Goal: Information Seeking & Learning: Learn about a topic

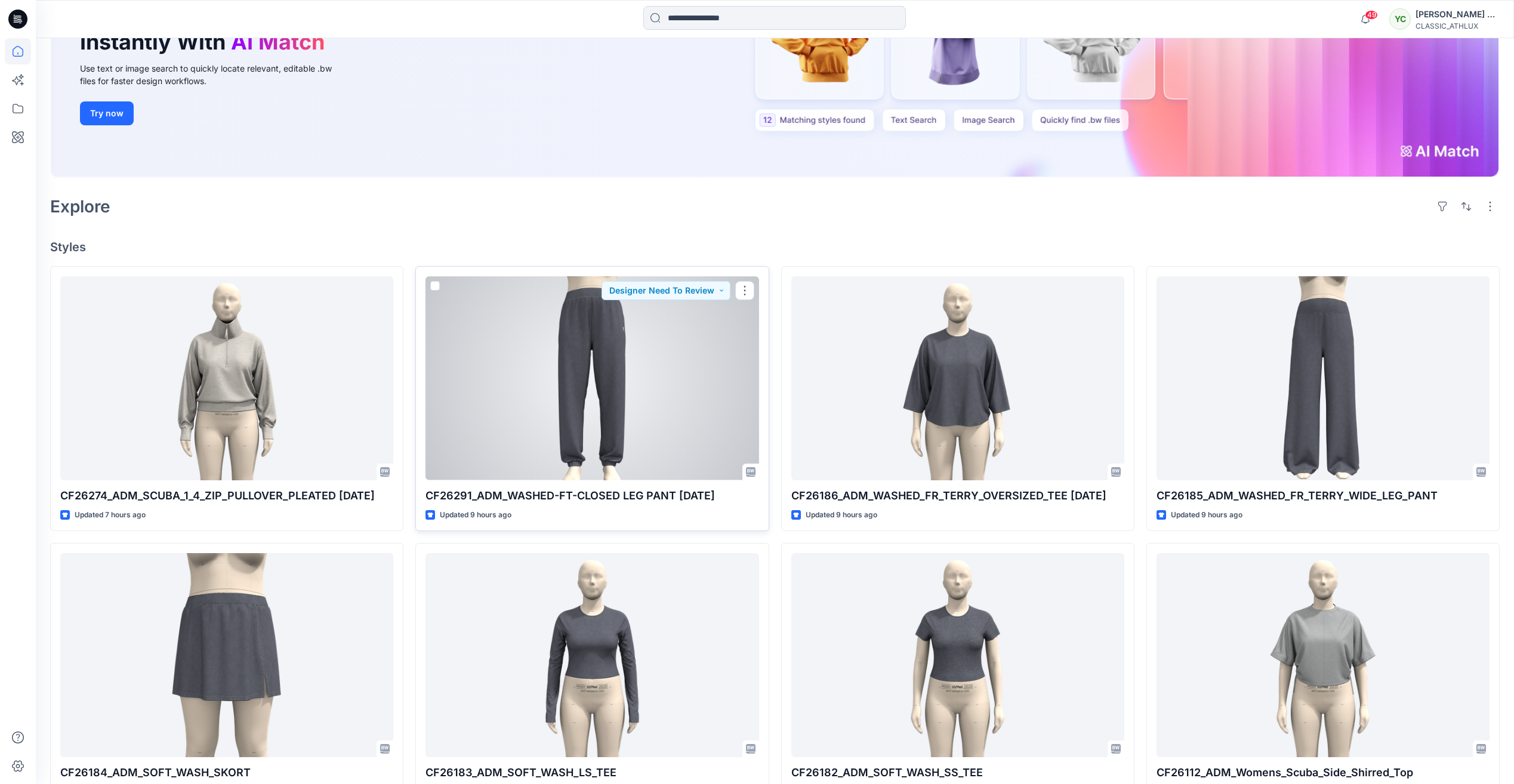
scroll to position [179, 0]
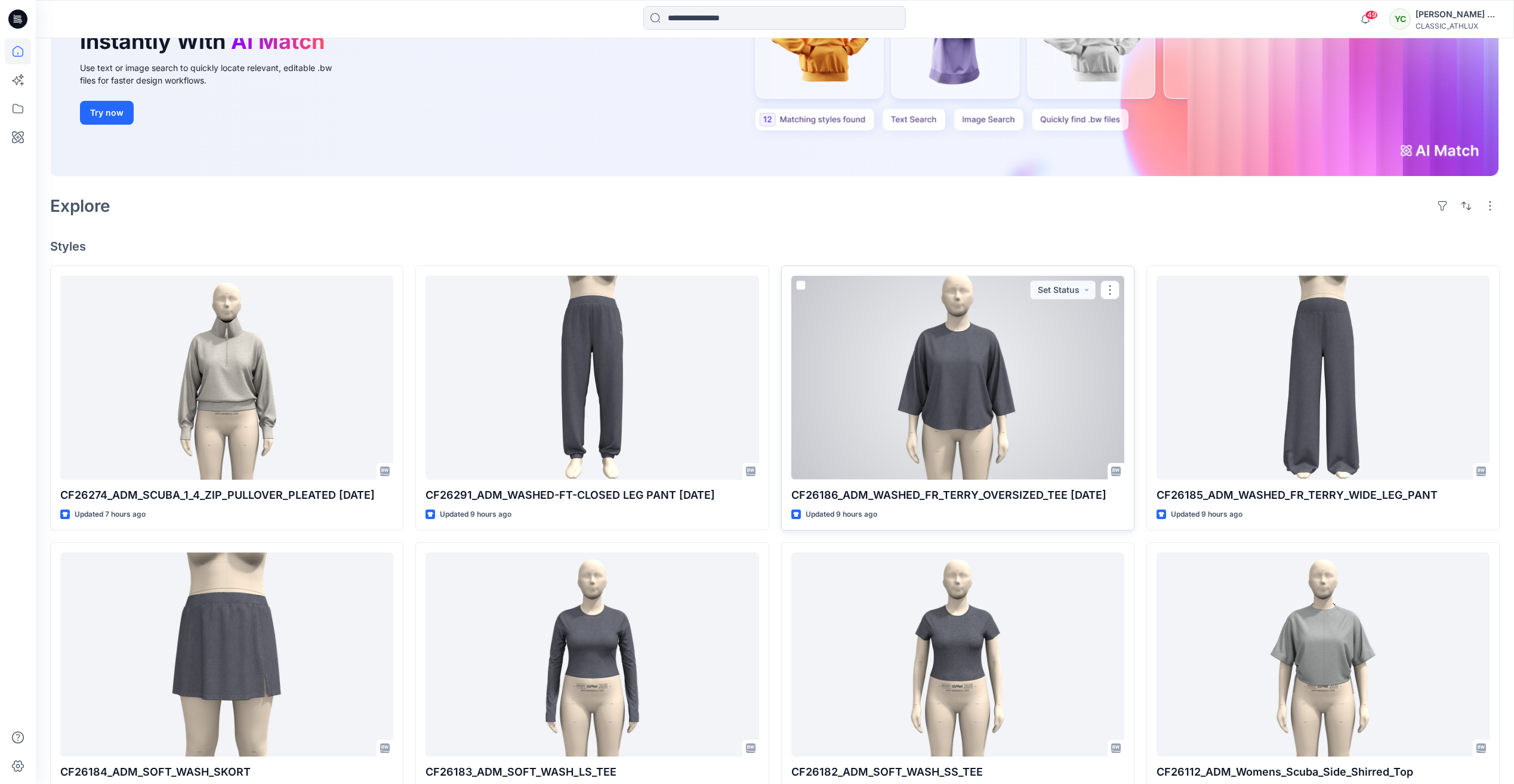
click at [932, 386] on div at bounding box center [958, 377] width 333 height 204
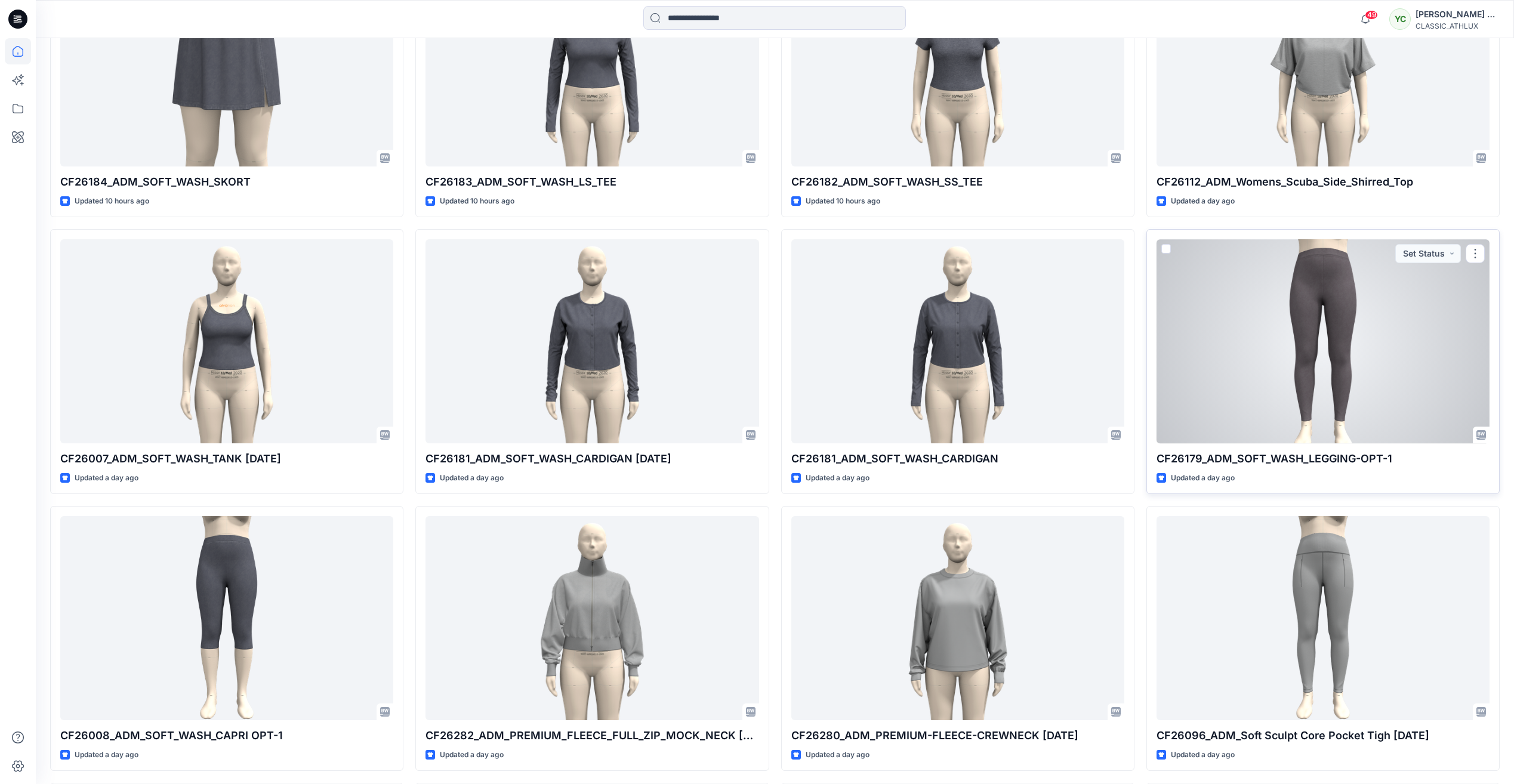
scroll to position [775, 0]
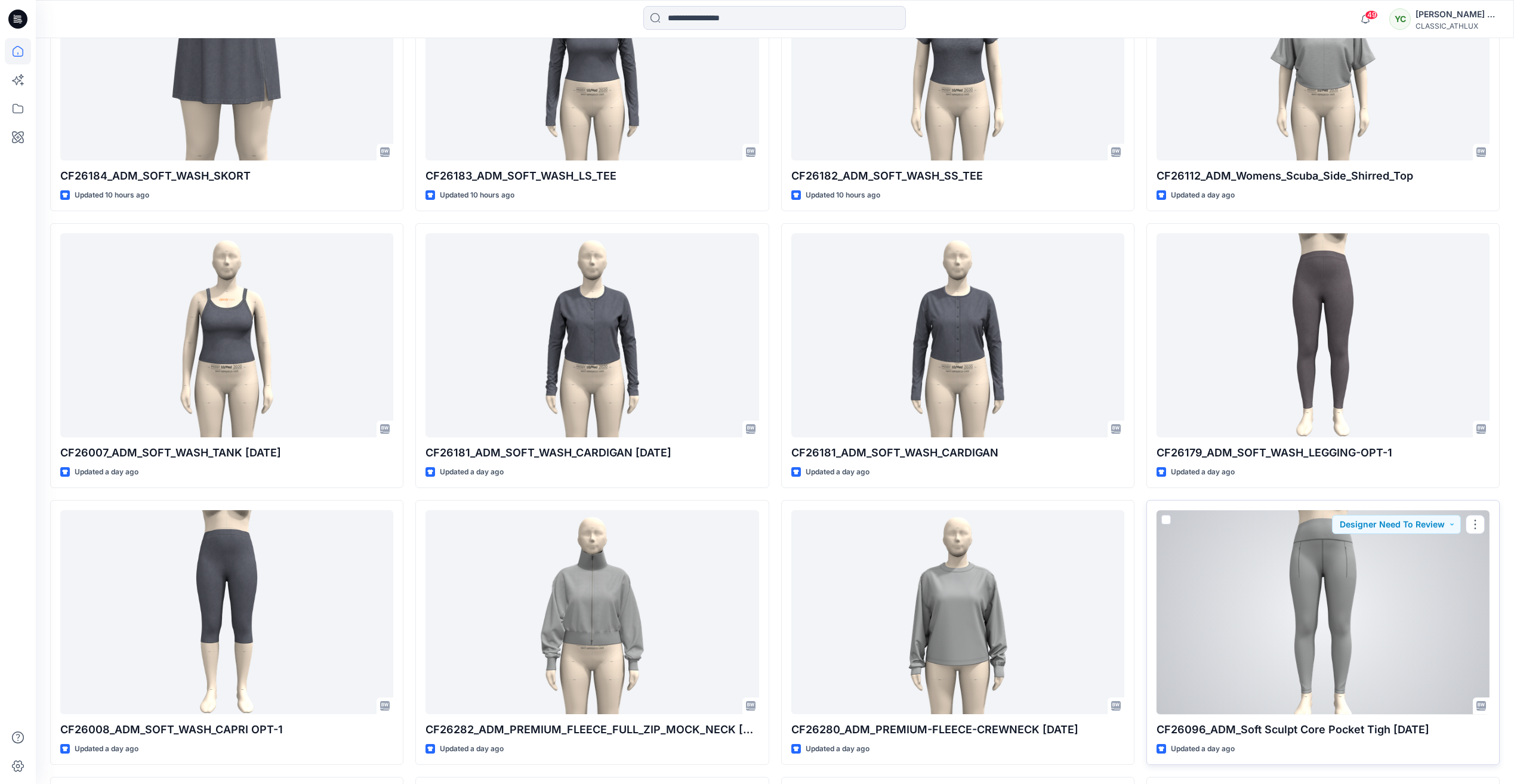
click at [1249, 559] on div at bounding box center [1322, 612] width 333 height 204
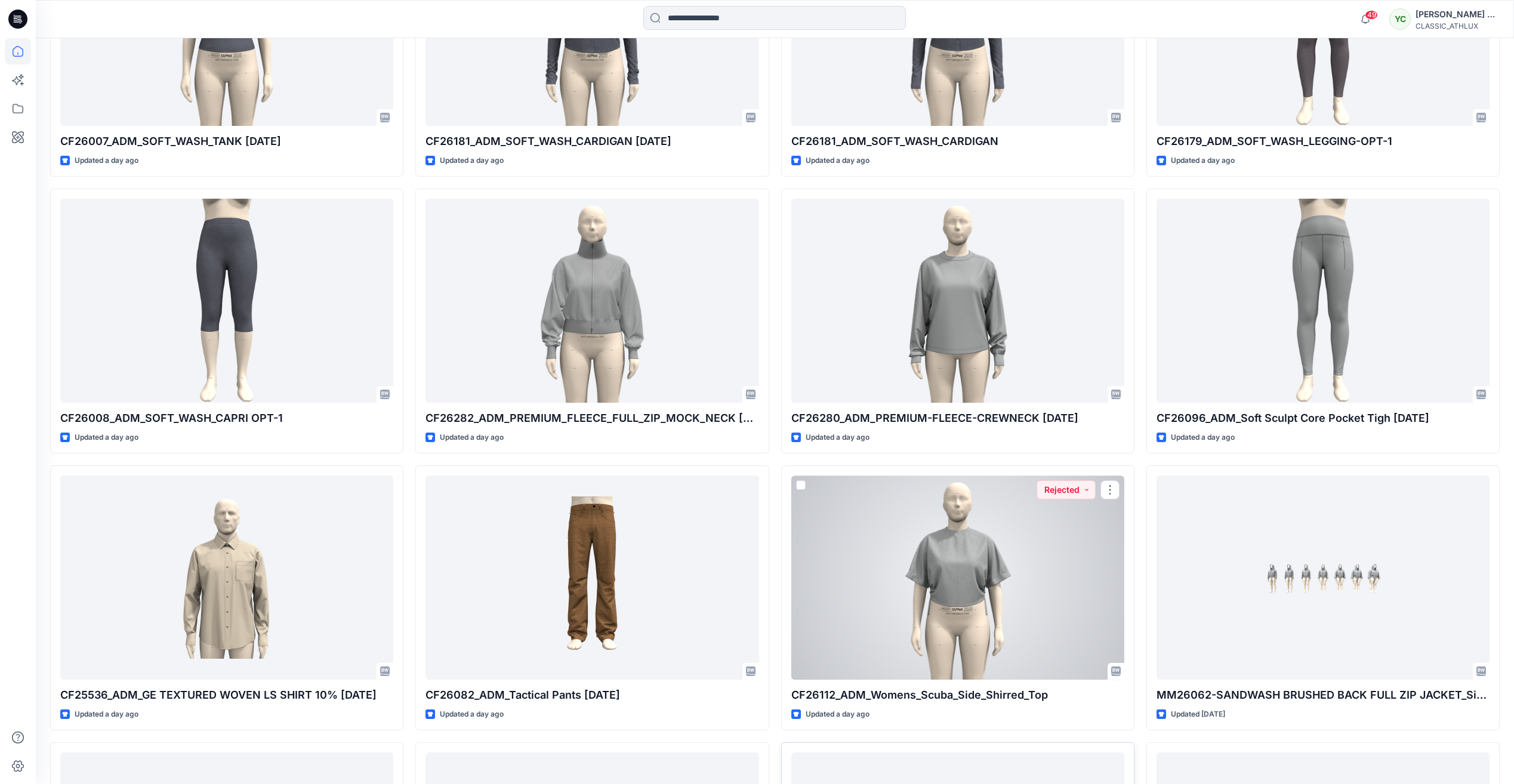
scroll to position [1192, 0]
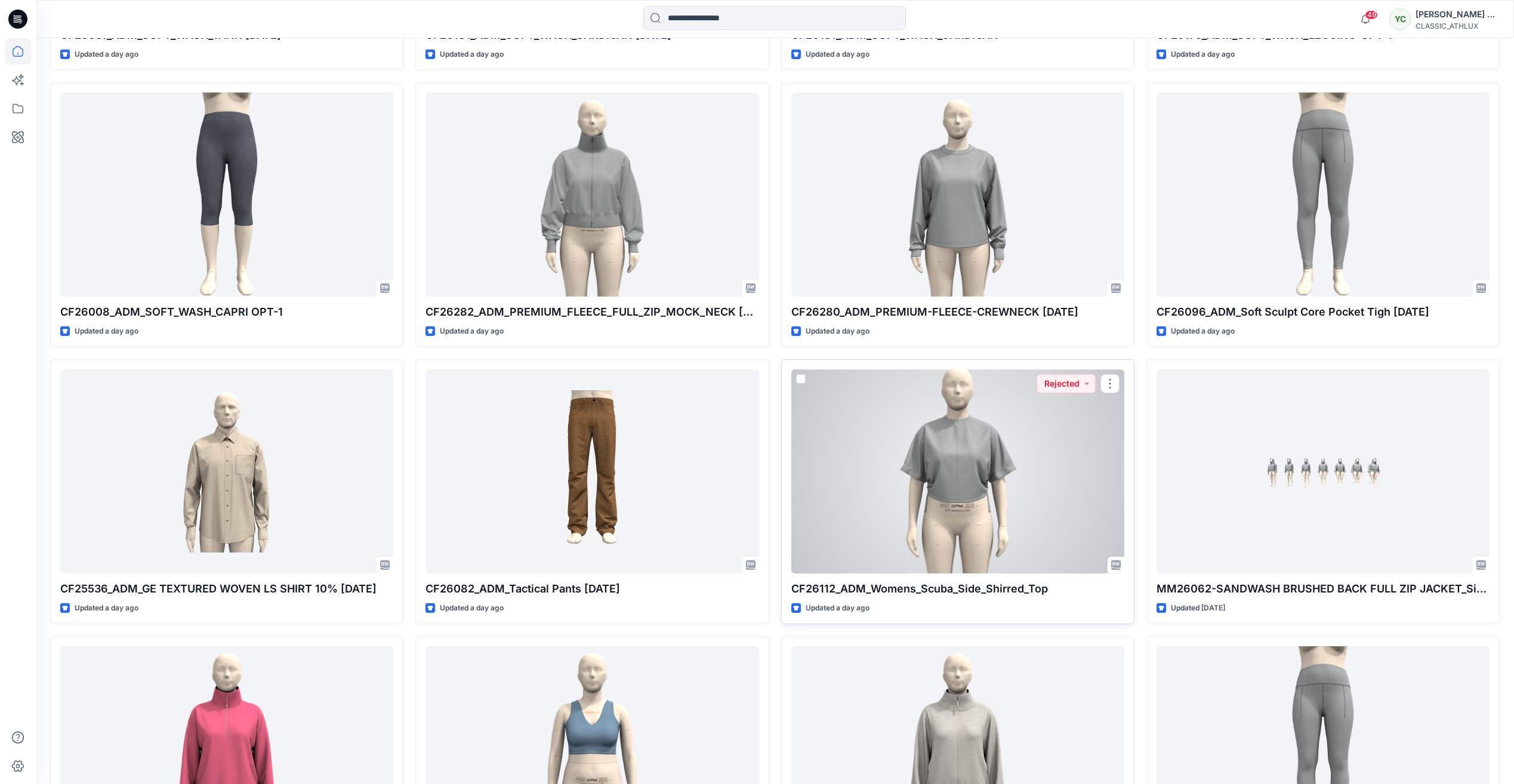
click at [912, 469] on div at bounding box center [958, 471] width 333 height 204
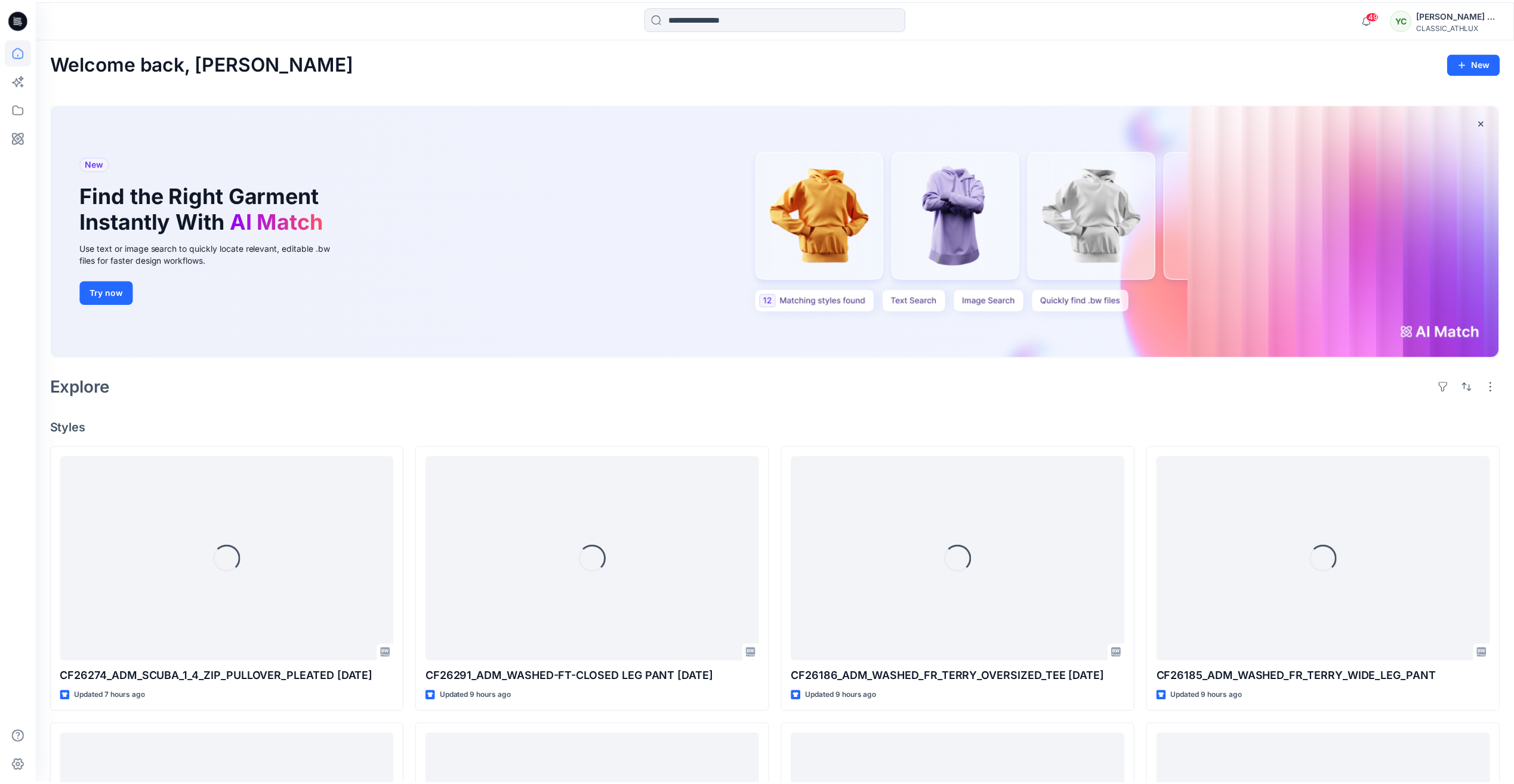
scroll to position [1192, 0]
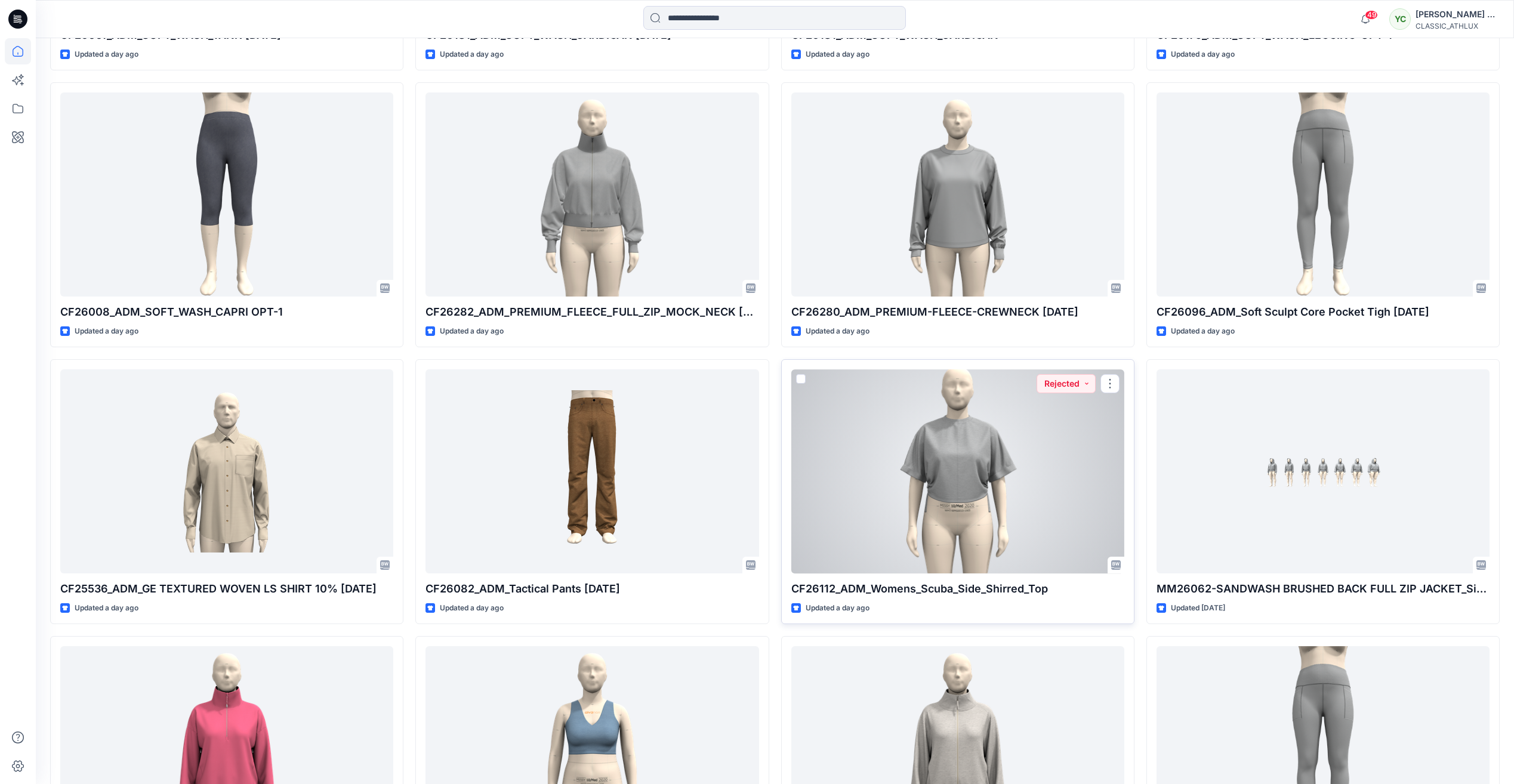
click at [1074, 519] on div at bounding box center [958, 471] width 333 height 204
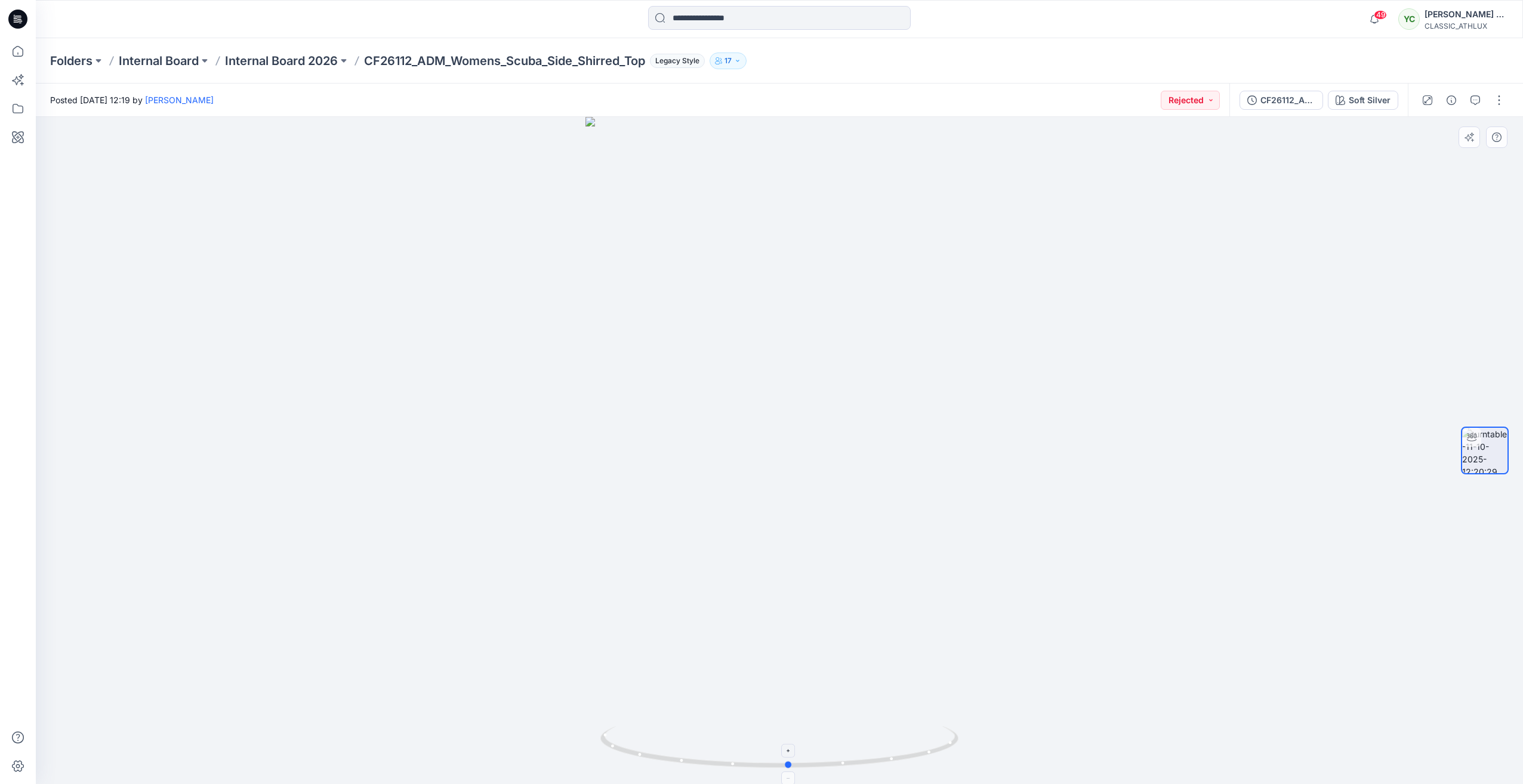
drag, startPoint x: 782, startPoint y: 761, endPoint x: 791, endPoint y: 746, distance: 17.5
click at [791, 746] on icon at bounding box center [780, 749] width 361 height 44
click at [1477, 105] on button "button" at bounding box center [1475, 99] width 19 height 19
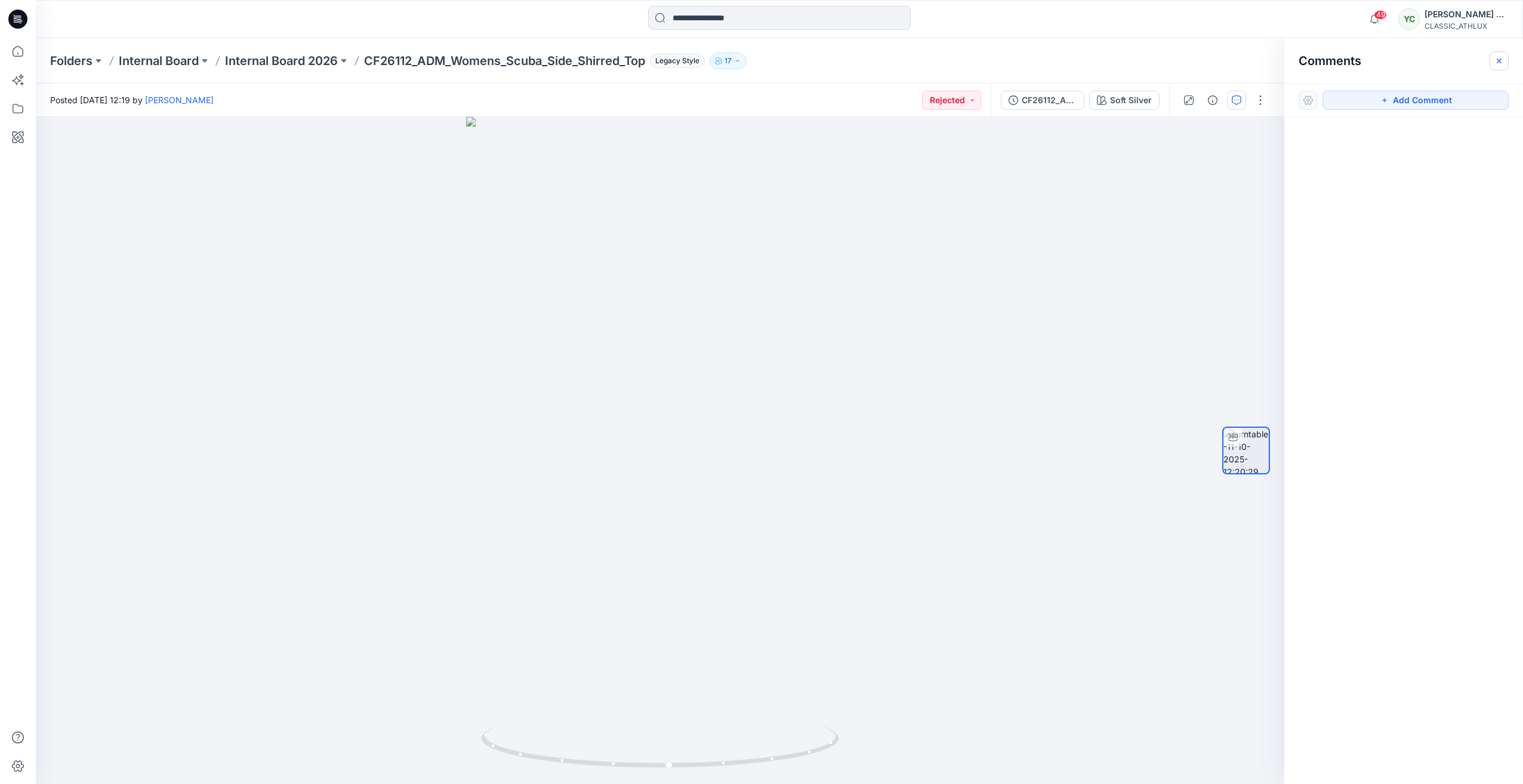
click at [1502, 63] on icon "button" at bounding box center [1499, 61] width 10 height 10
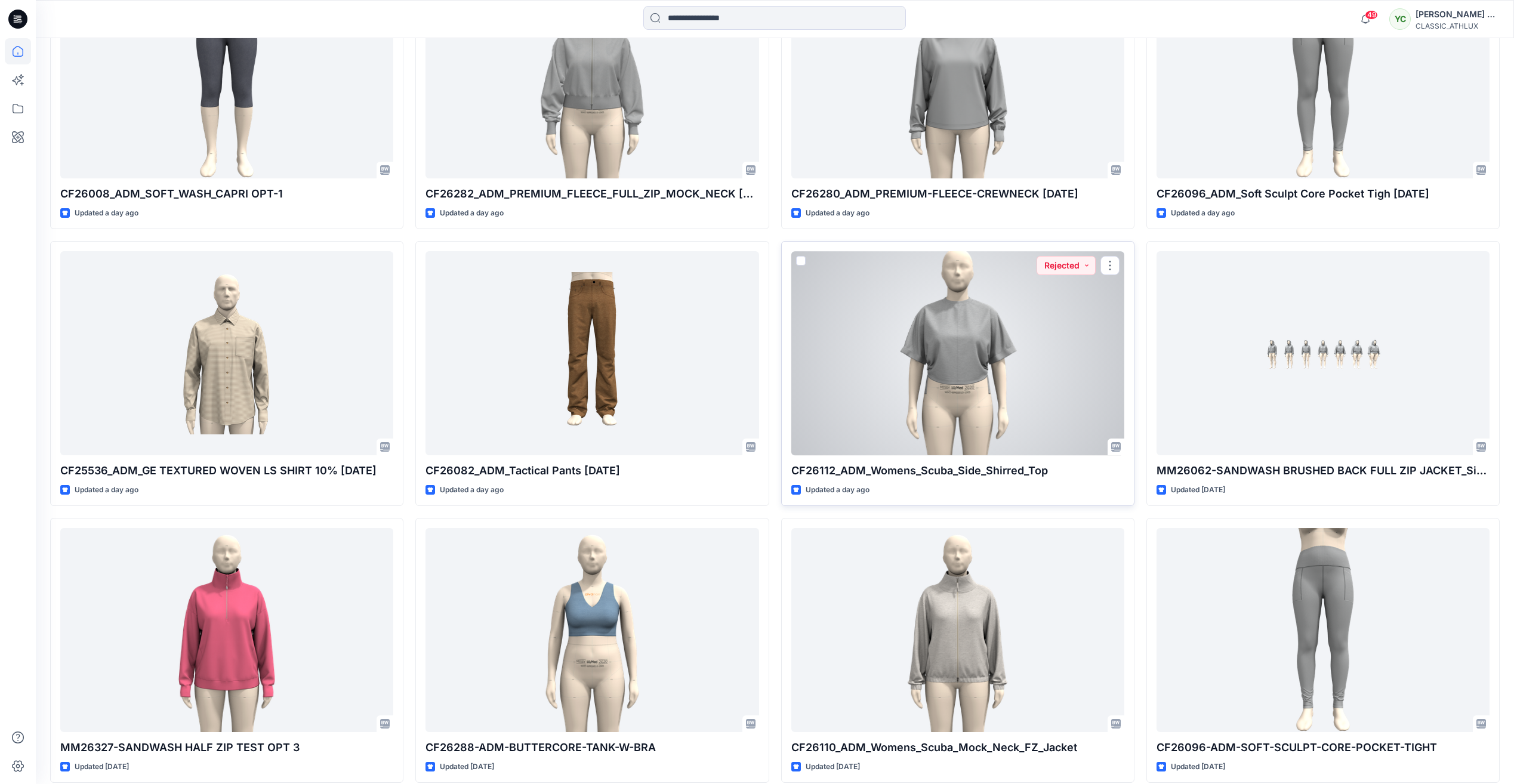
scroll to position [1312, 0]
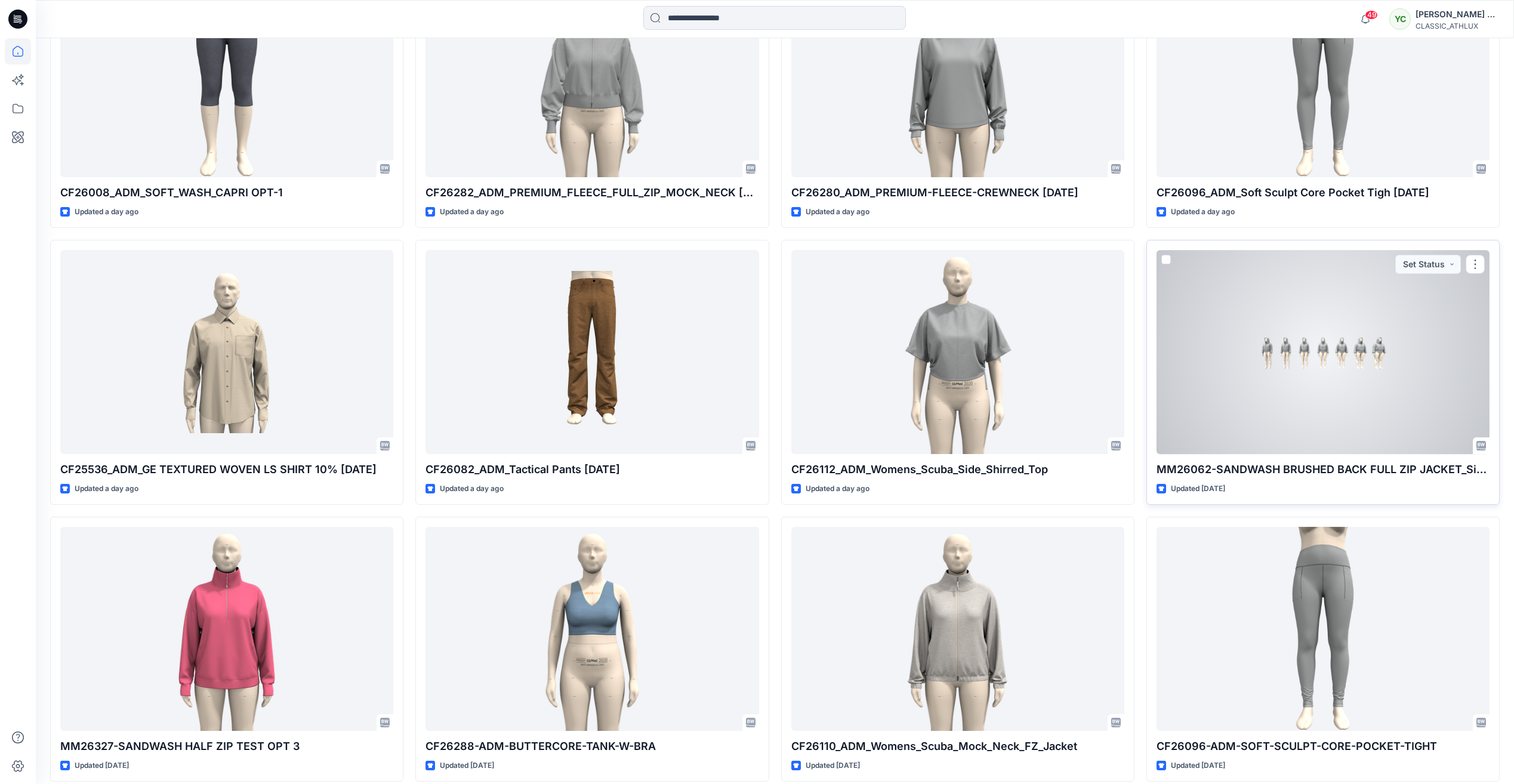
click at [1329, 369] on div at bounding box center [1322, 352] width 333 height 204
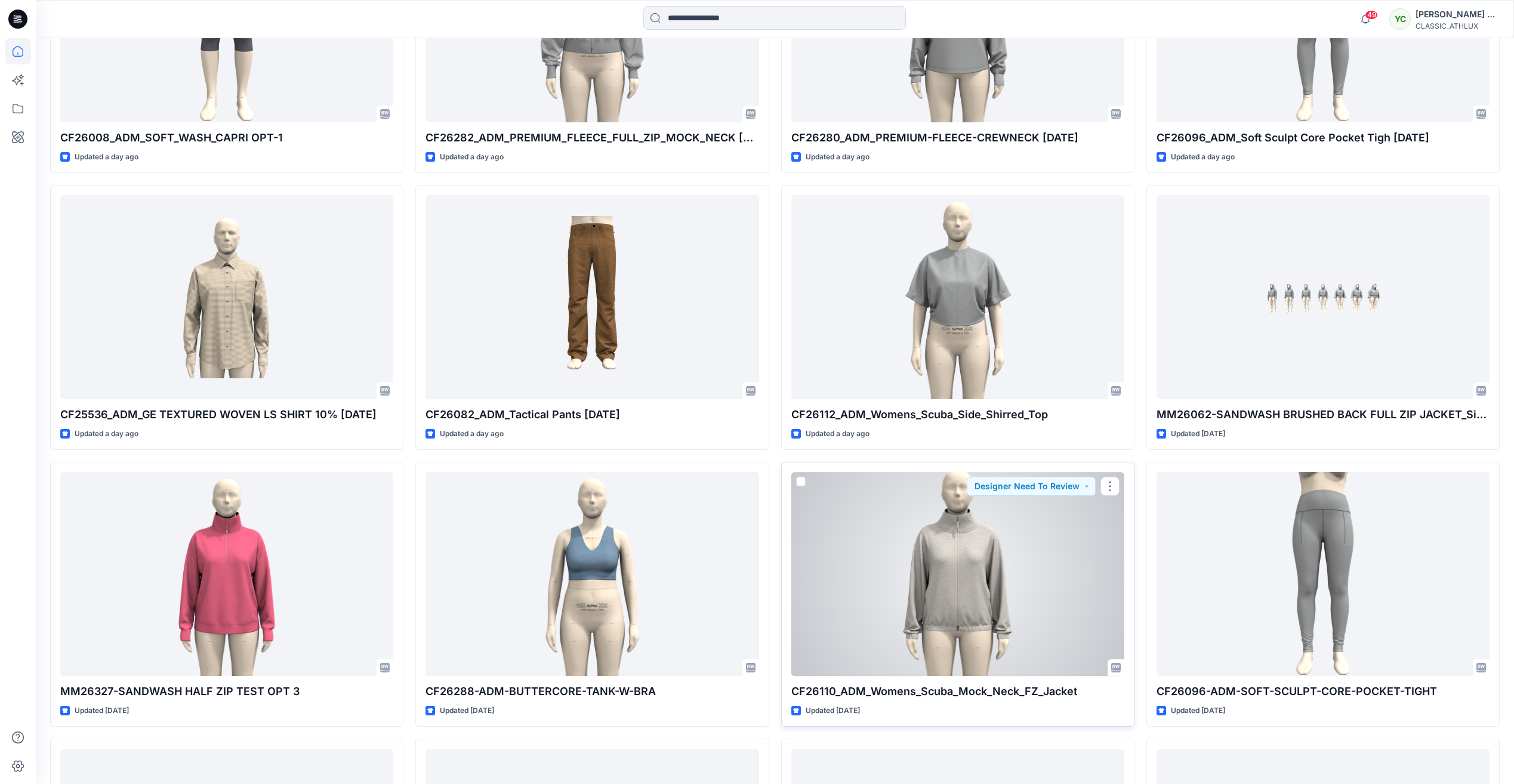
scroll to position [1606, 0]
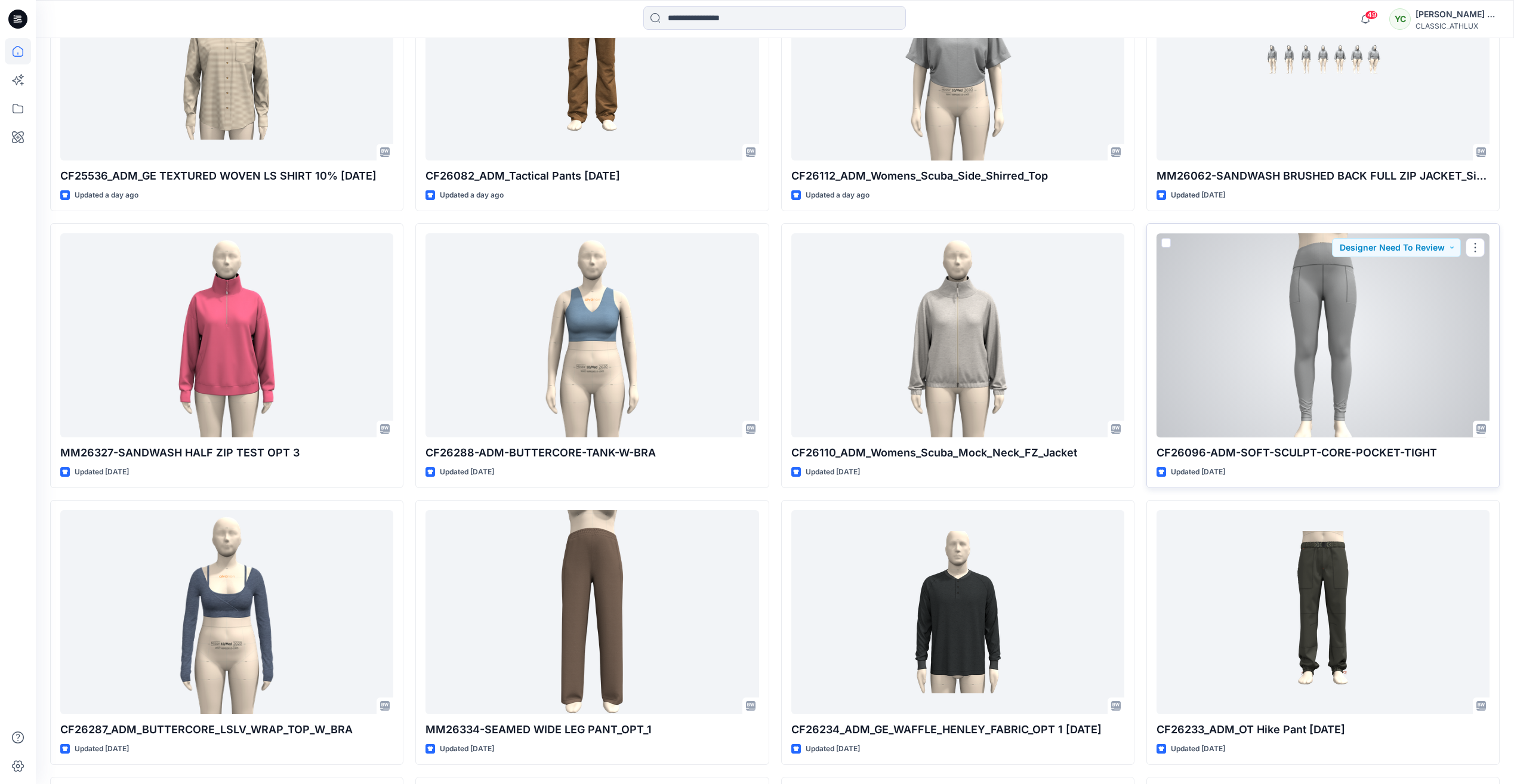
click at [1336, 351] on div at bounding box center [1322, 335] width 333 height 204
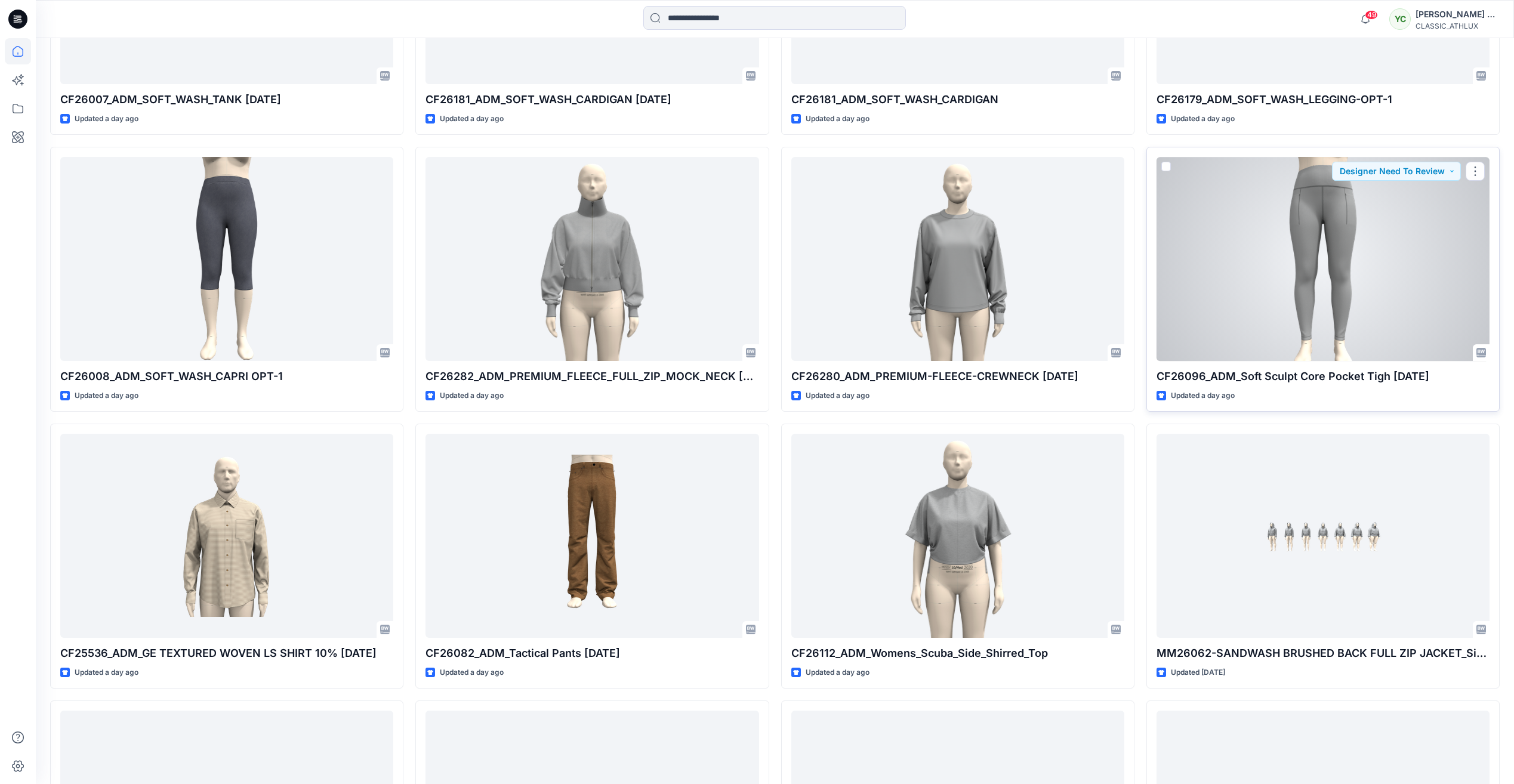
scroll to position [889, 0]
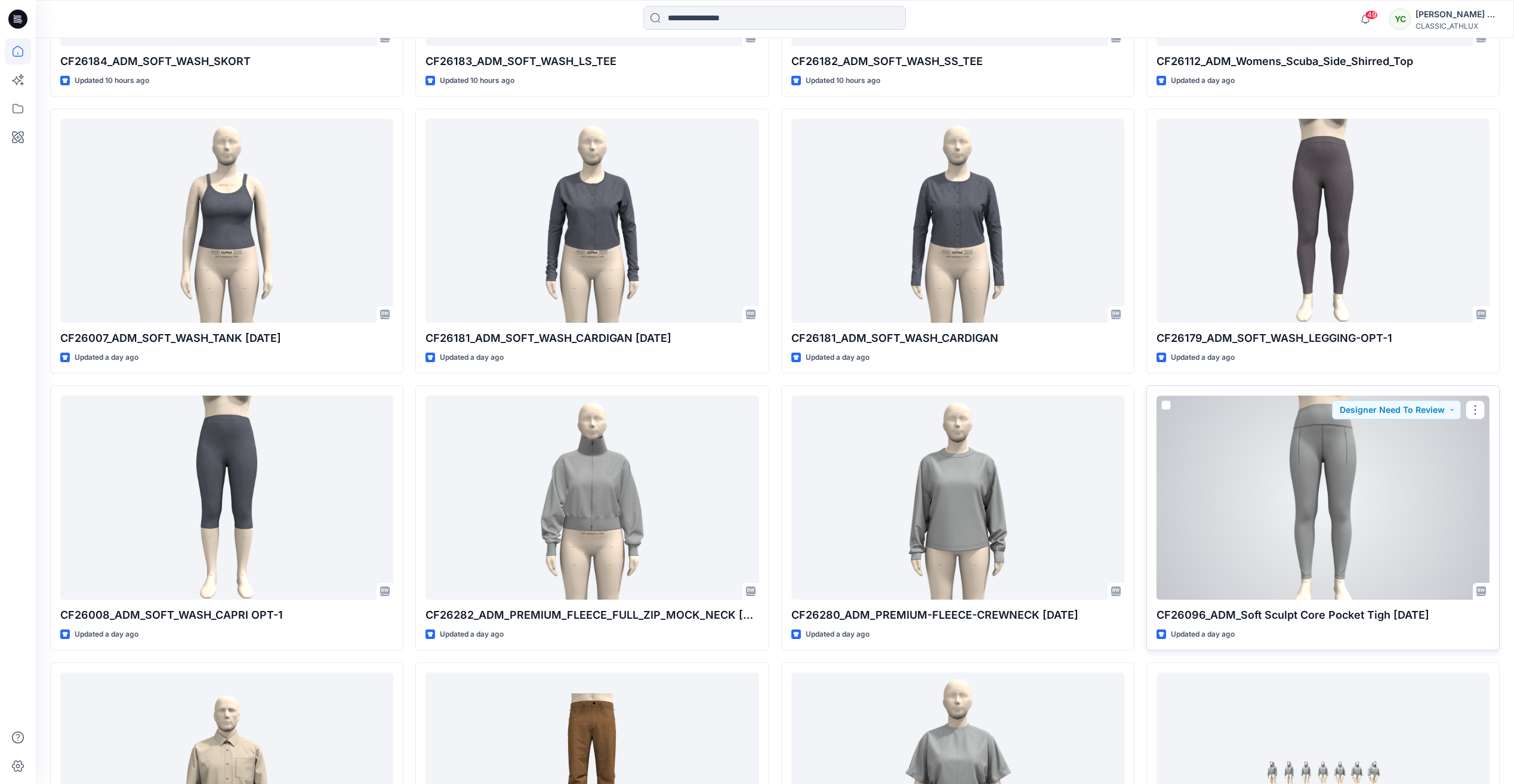
click at [1300, 510] on div at bounding box center [1322, 497] width 333 height 204
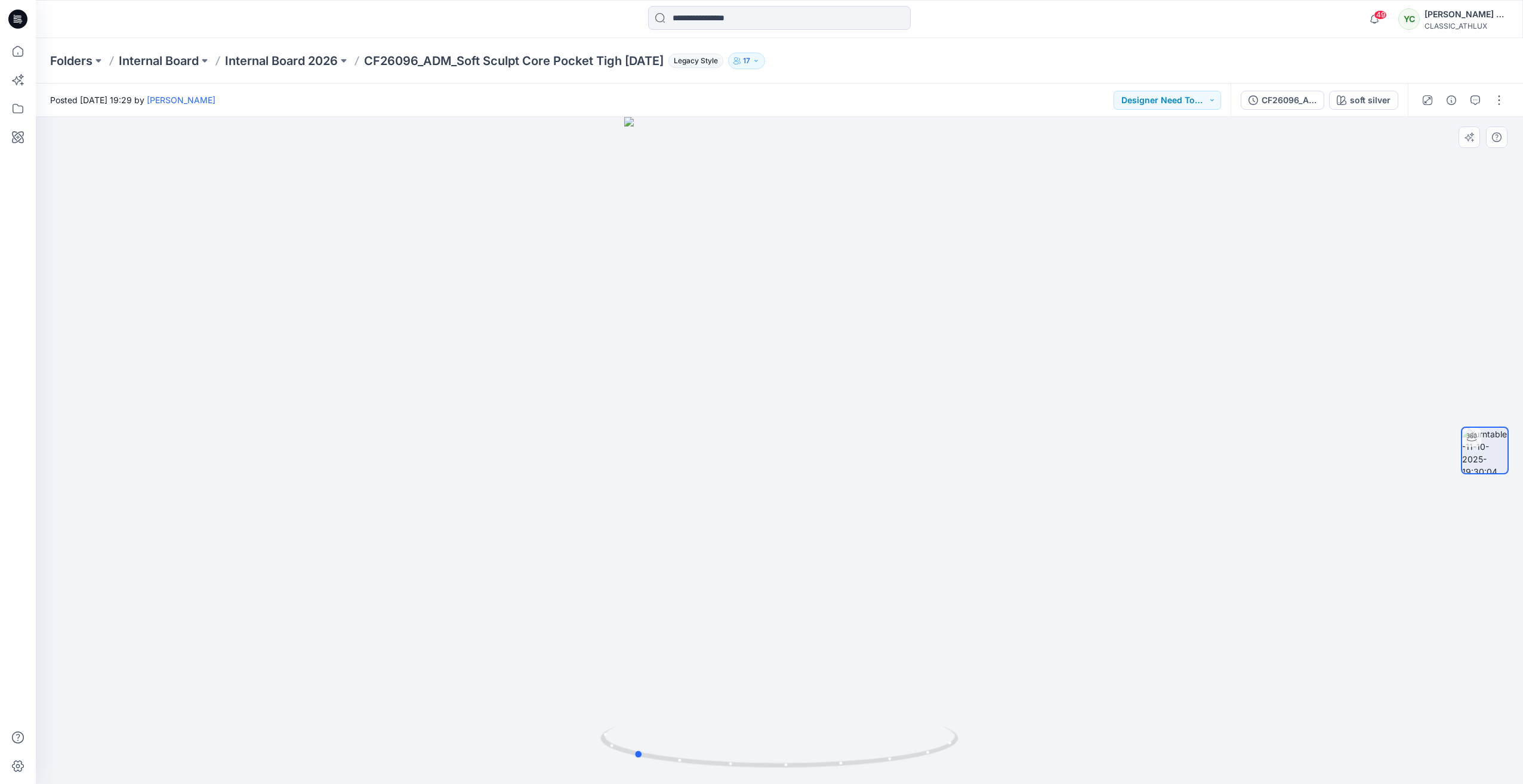
drag, startPoint x: 781, startPoint y: 765, endPoint x: 993, endPoint y: 756, distance: 212.2
click at [993, 756] on div at bounding box center [779, 450] width 1487 height 667
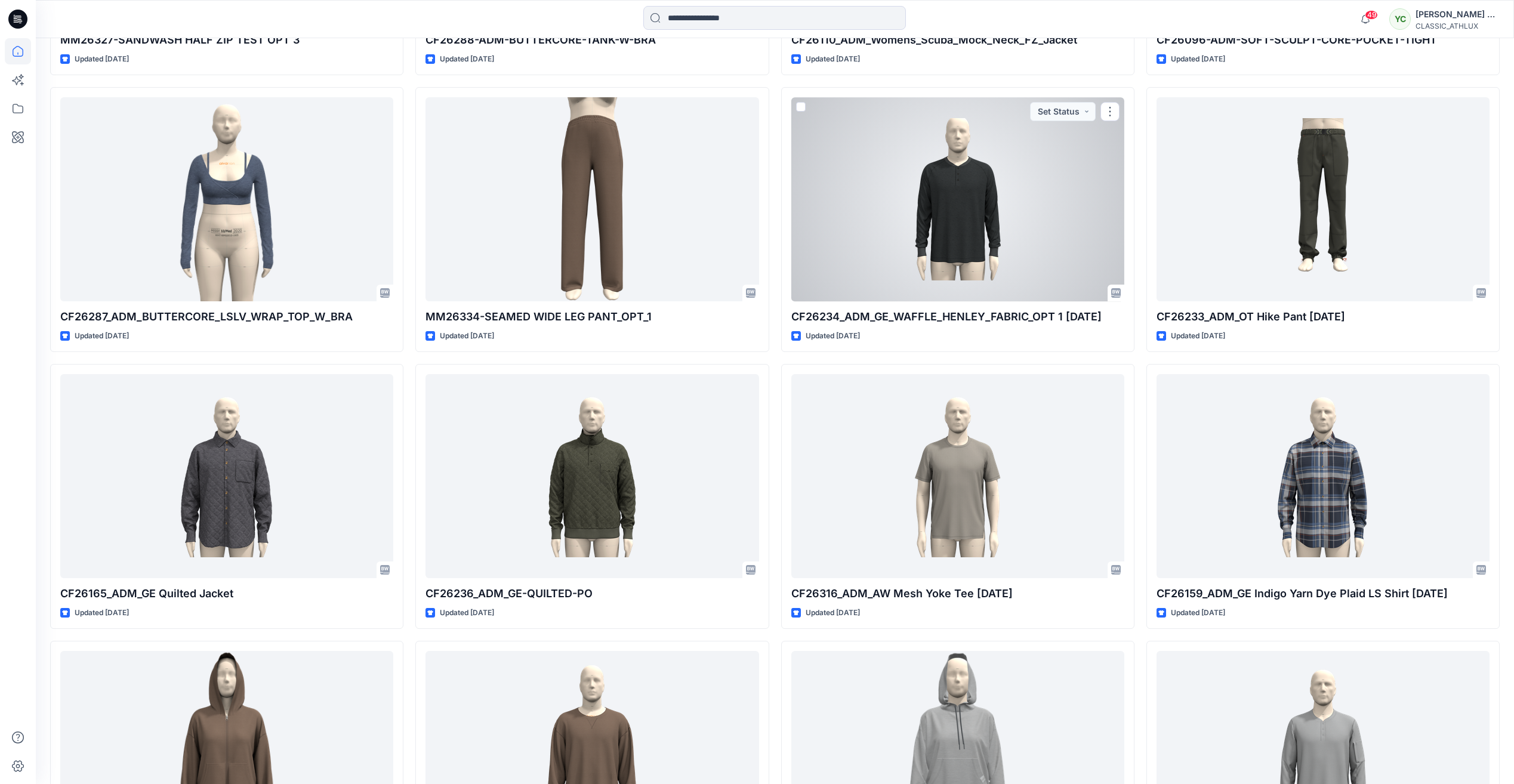
scroll to position [2023, 0]
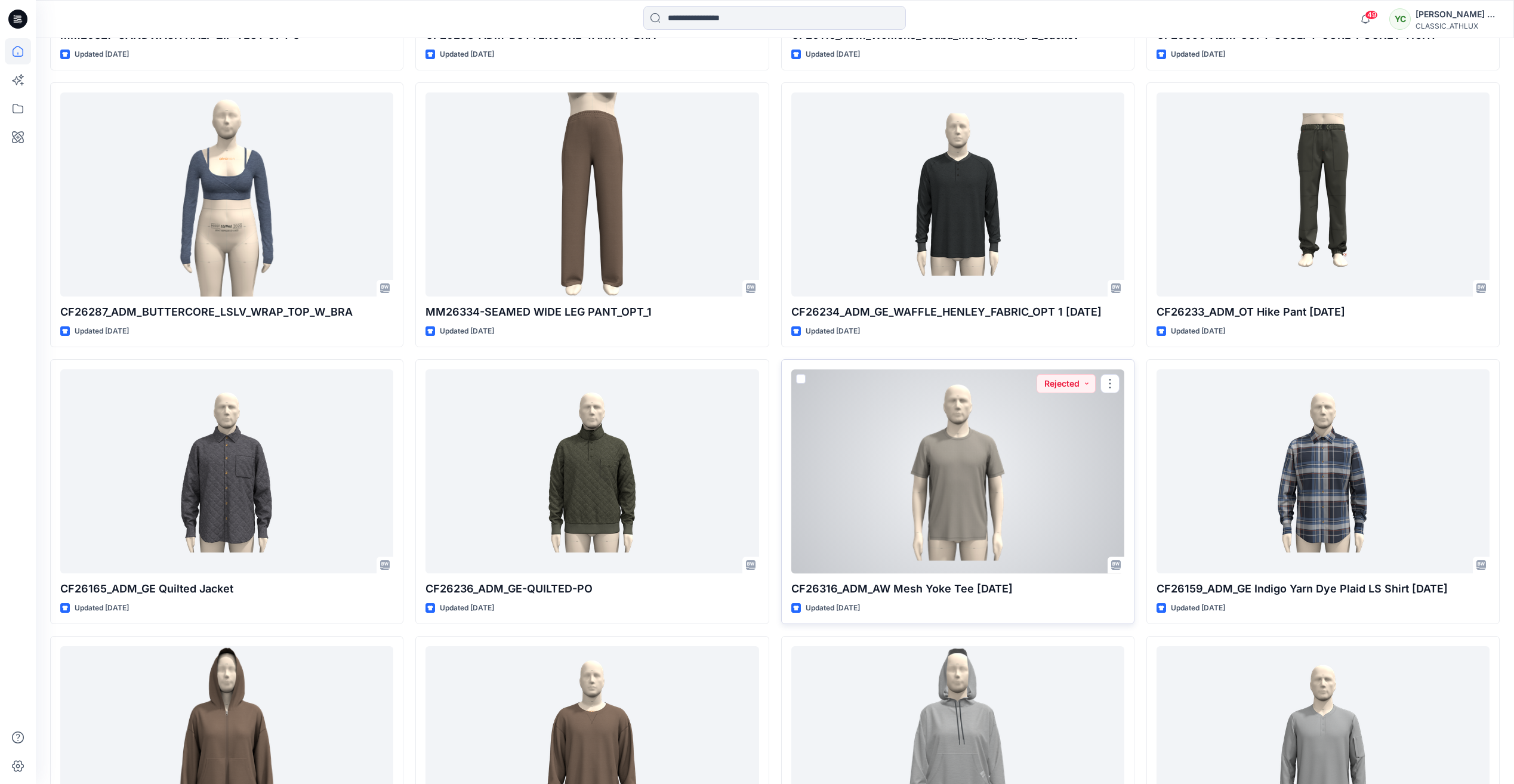
click at [955, 467] on div at bounding box center [958, 471] width 333 height 204
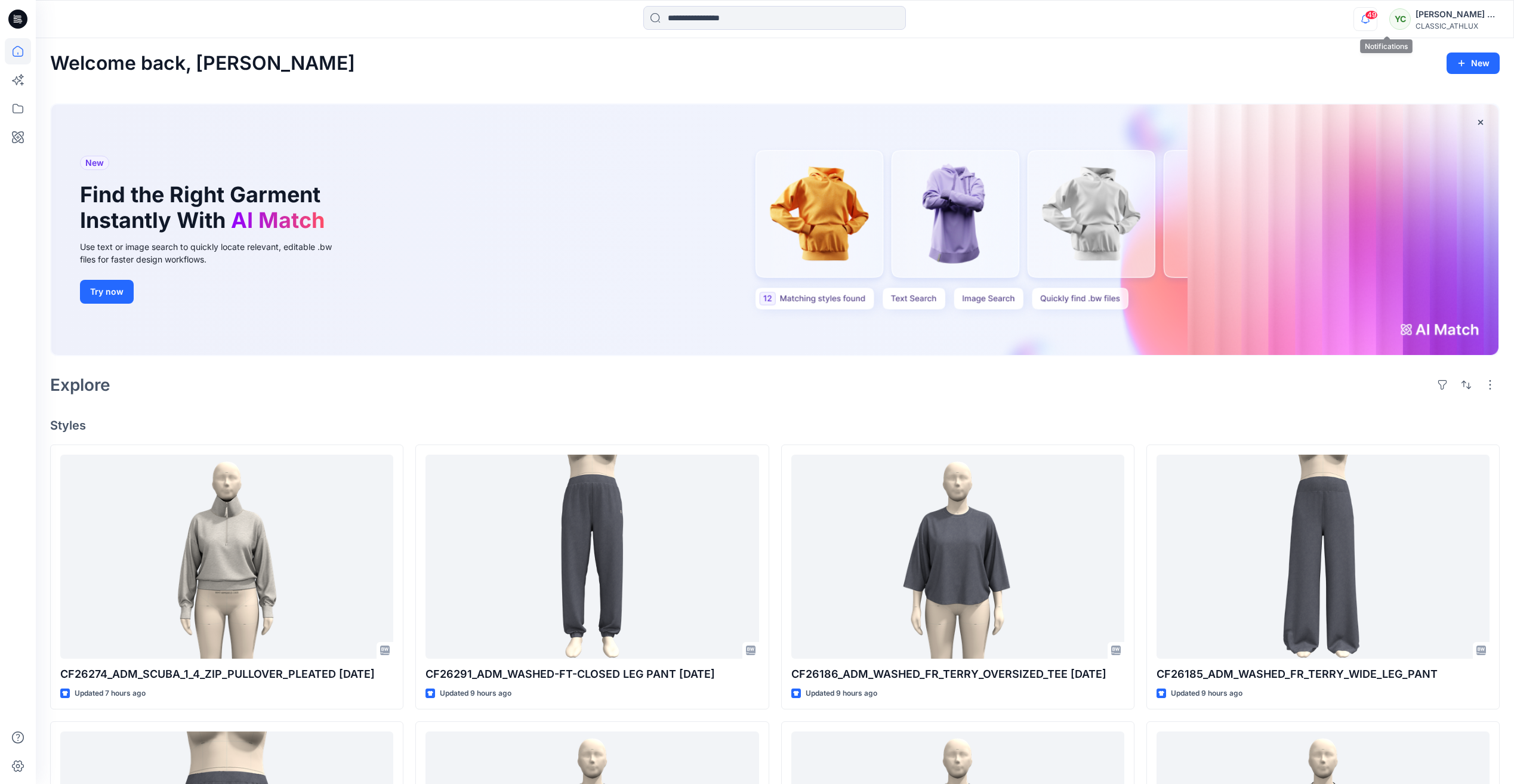
click at [1377, 14] on icon "button" at bounding box center [1365, 19] width 23 height 24
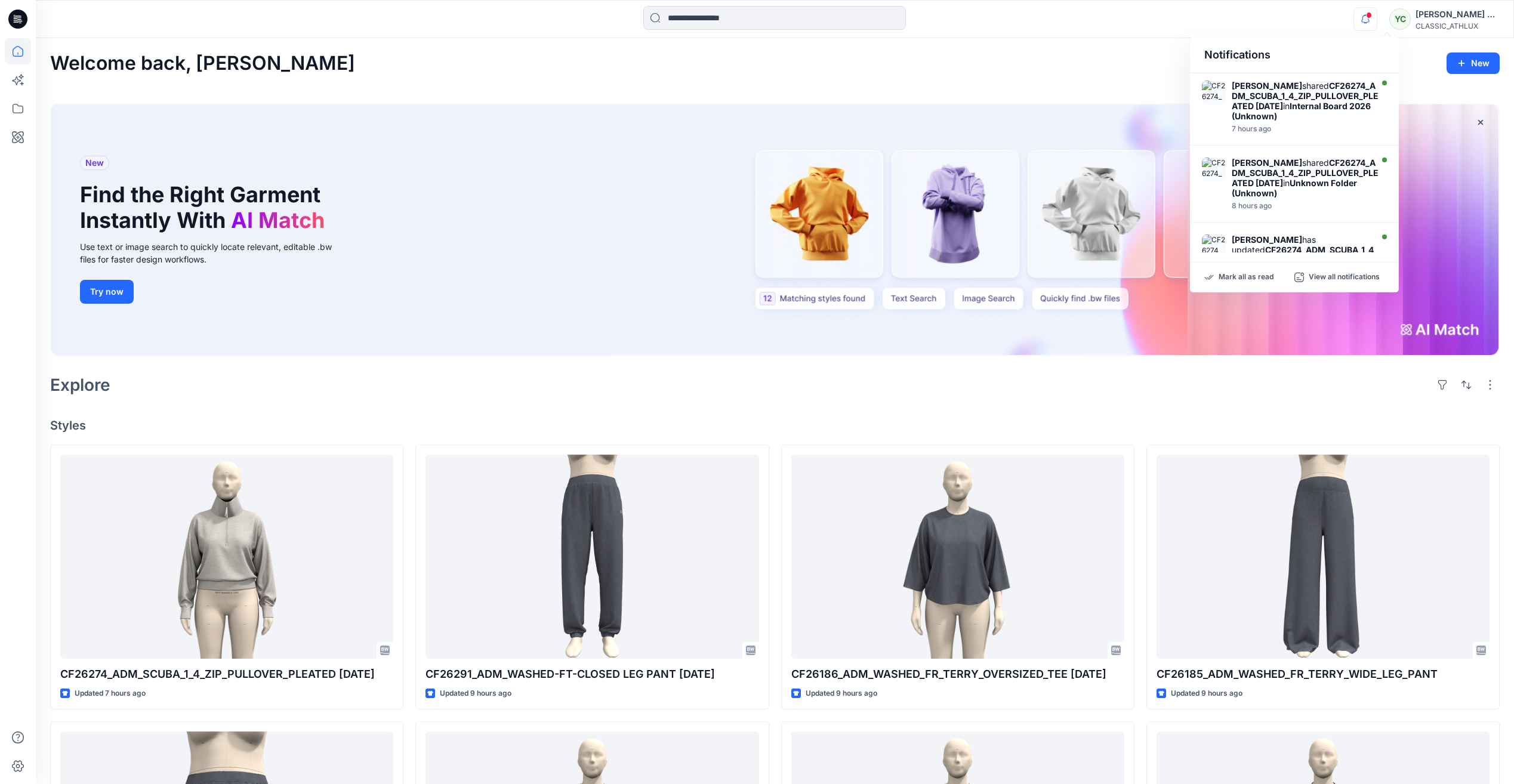
click at [1255, 283] on div "Mark all as read View all notifications" at bounding box center [1295, 277] width 209 height 30
click at [1255, 280] on p "Mark all as read" at bounding box center [1245, 277] width 55 height 11
click at [1282, 15] on div "Notifications Chantal Athlux shared CF26274_ADM_SCUBA_1_4_ZIP_PULLOVER_PLEATED …" at bounding box center [775, 19] width 1478 height 26
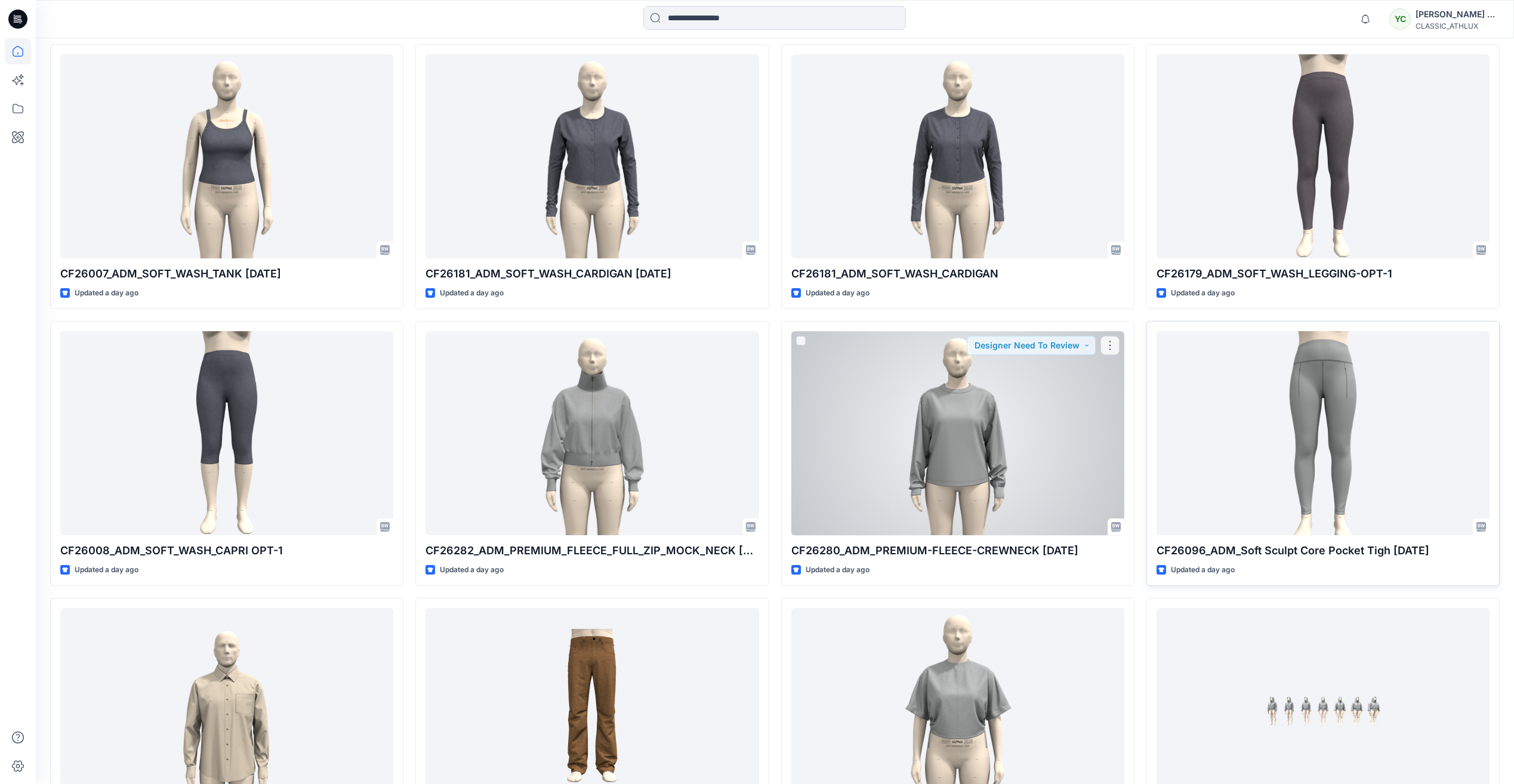
scroll to position [955, 0]
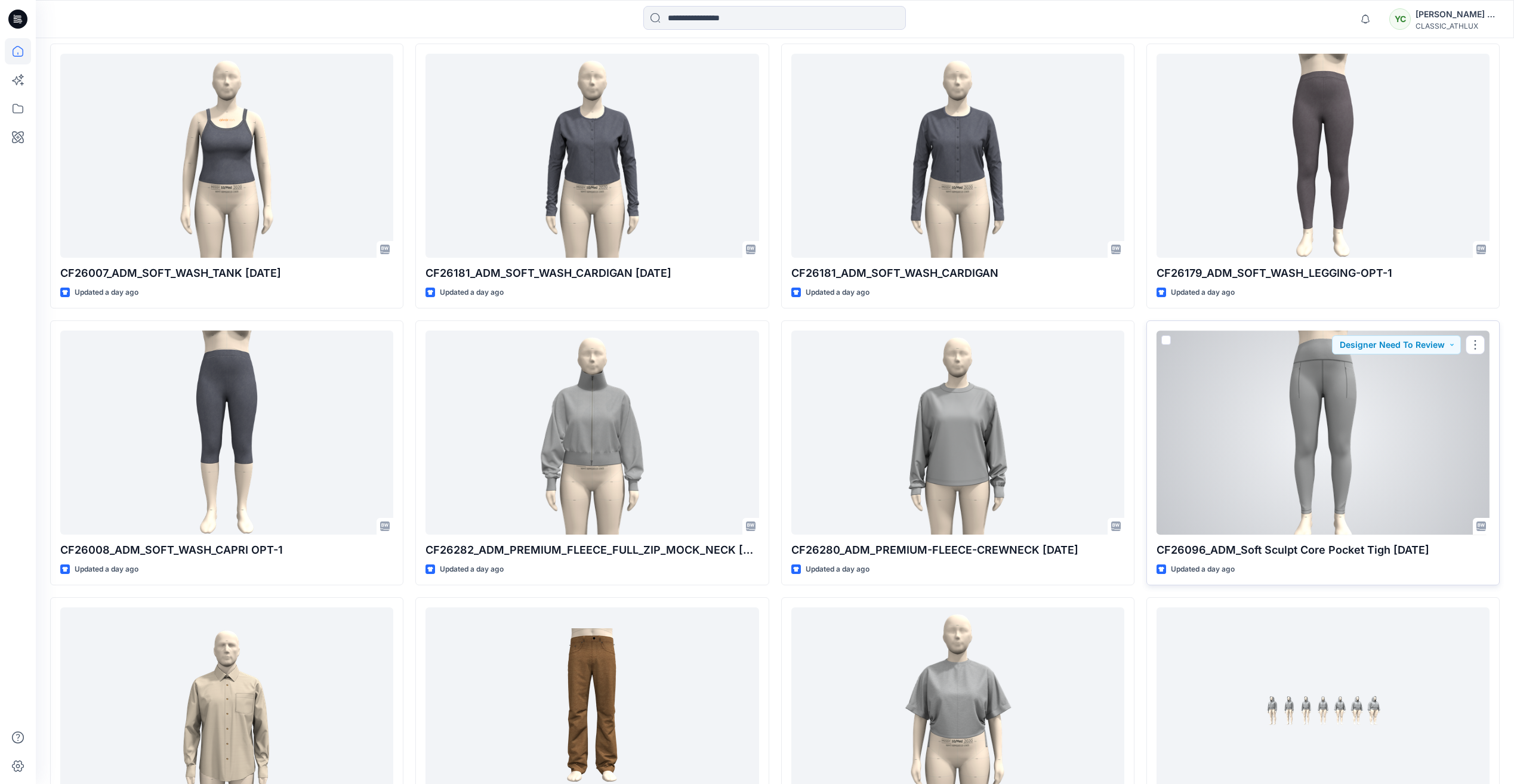
click at [1292, 450] on div at bounding box center [1322, 432] width 333 height 204
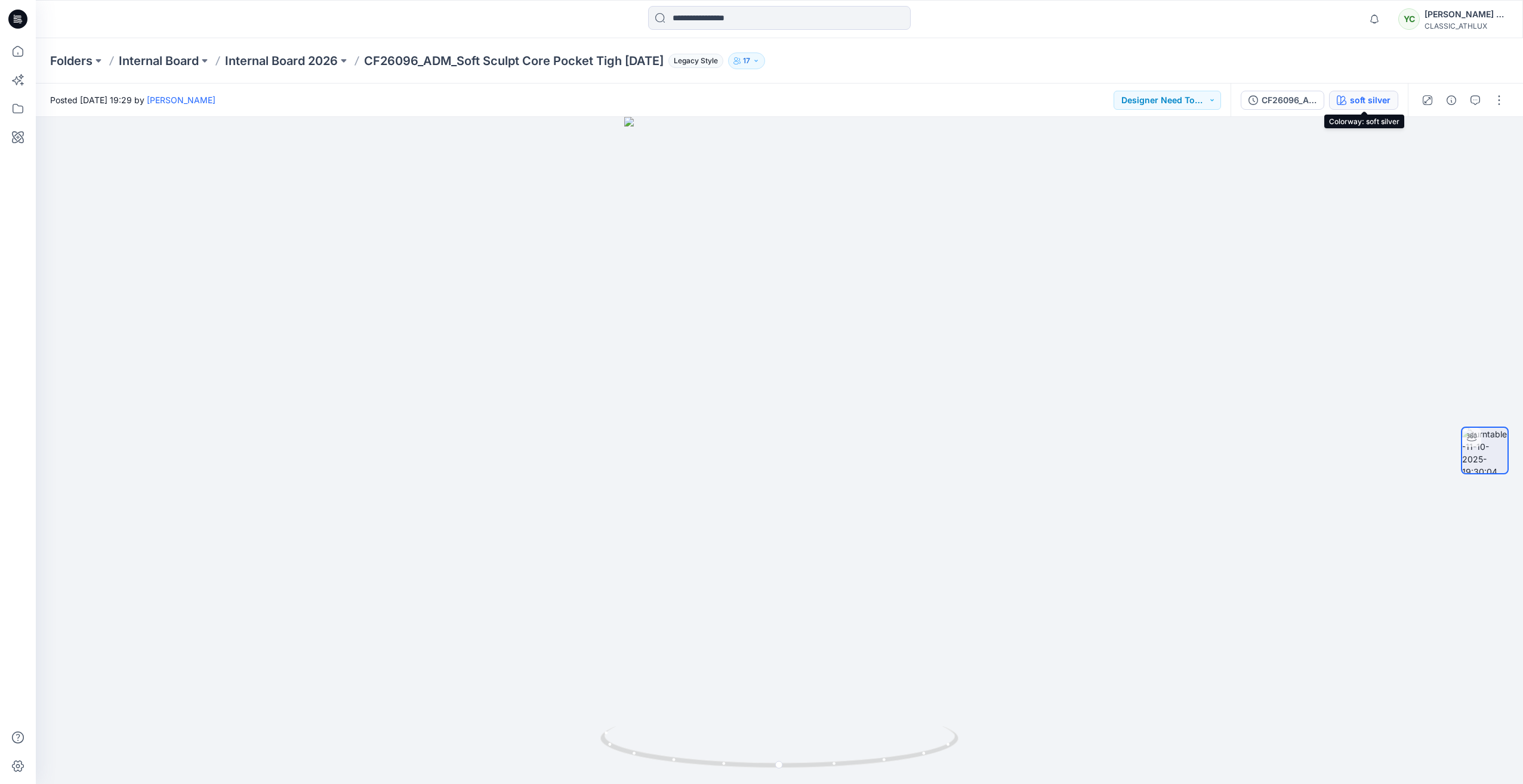
click at [1352, 101] on div "soft silver" at bounding box center [1369, 100] width 40 height 13
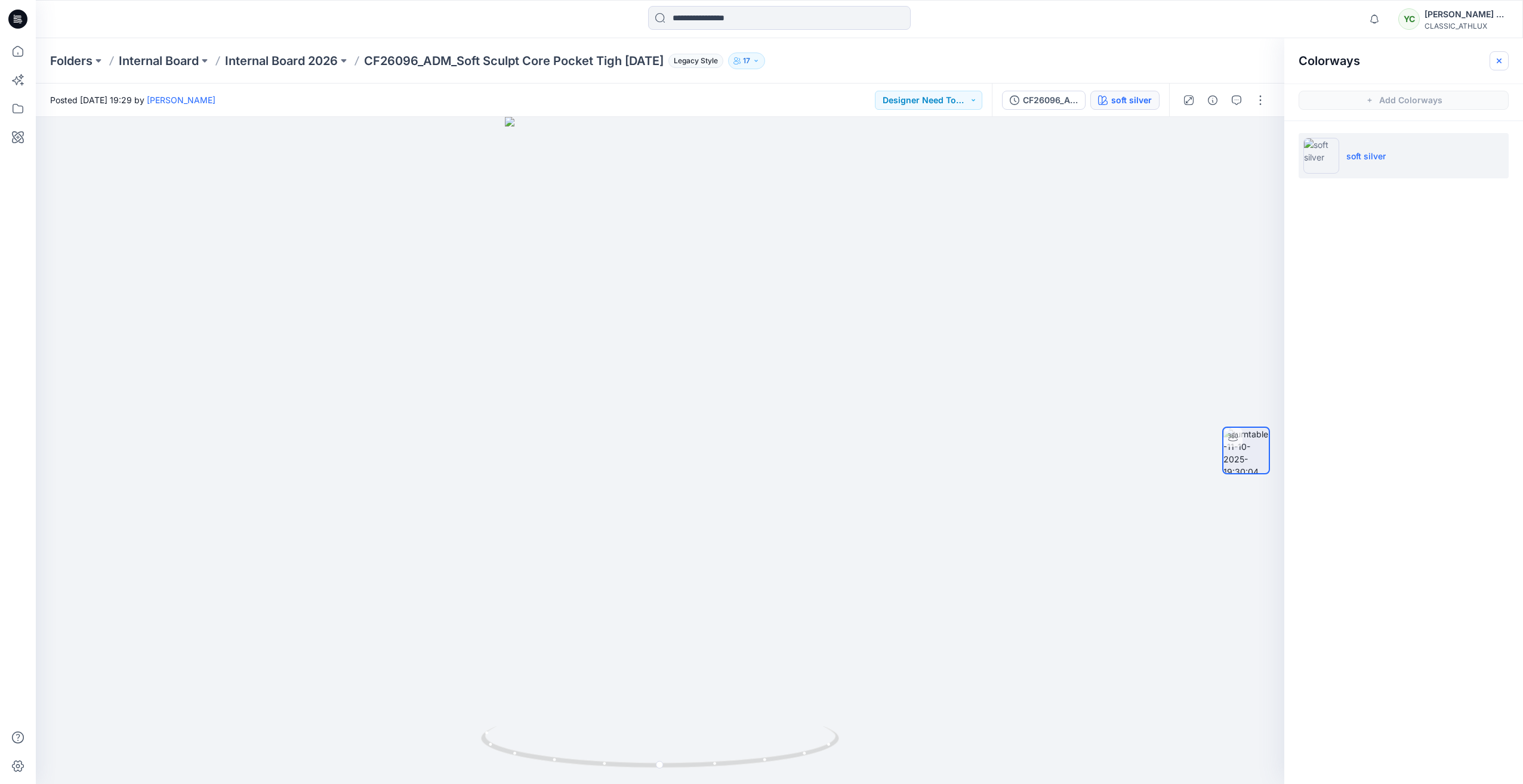
click at [1495, 59] on icon "button" at bounding box center [1499, 61] width 10 height 10
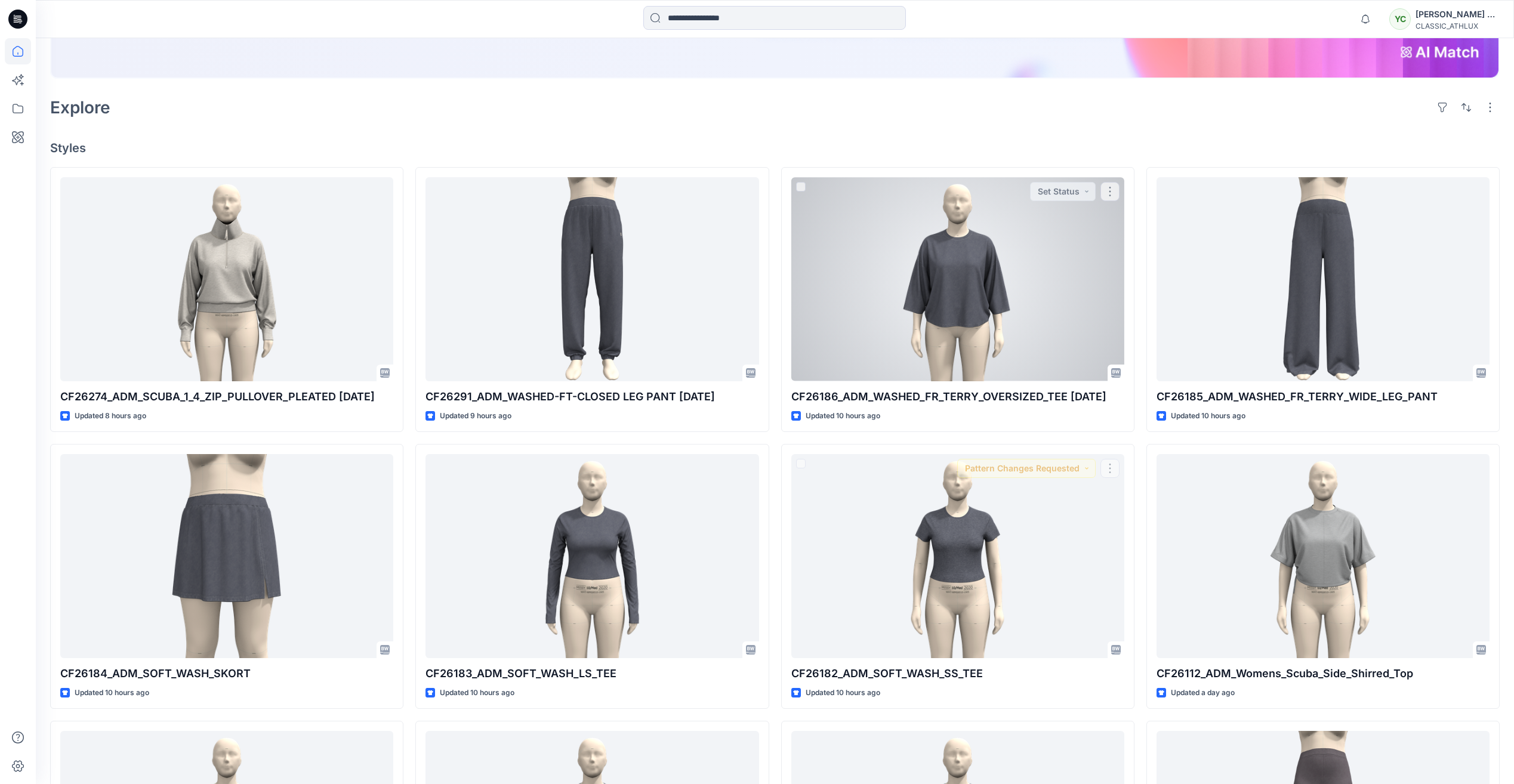
scroll to position [119, 0]
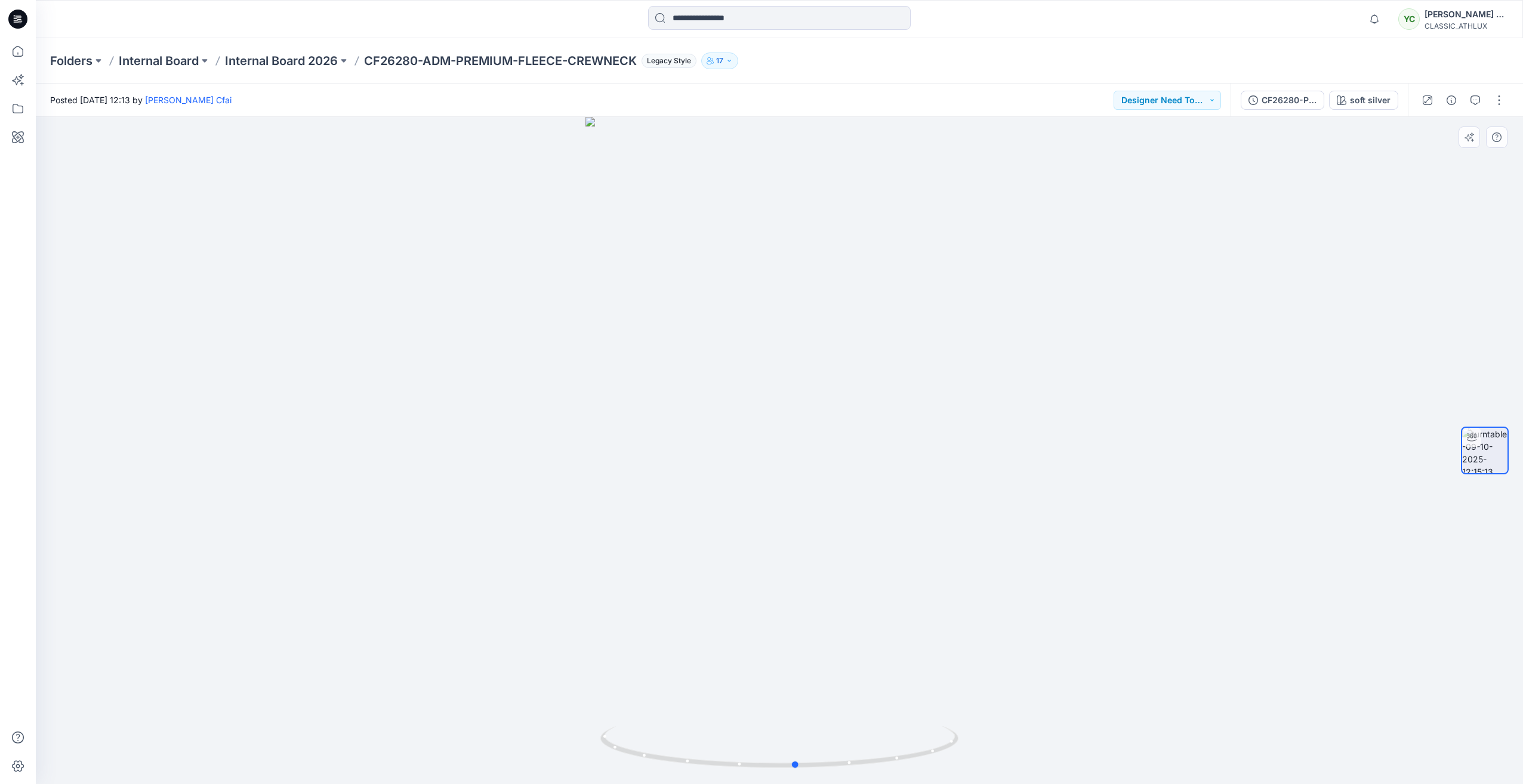
drag, startPoint x: 778, startPoint y: 765, endPoint x: 428, endPoint y: 694, distance: 357.1
click at [436, 722] on div at bounding box center [779, 450] width 1487 height 667
